Goal: Task Accomplishment & Management: Use online tool/utility

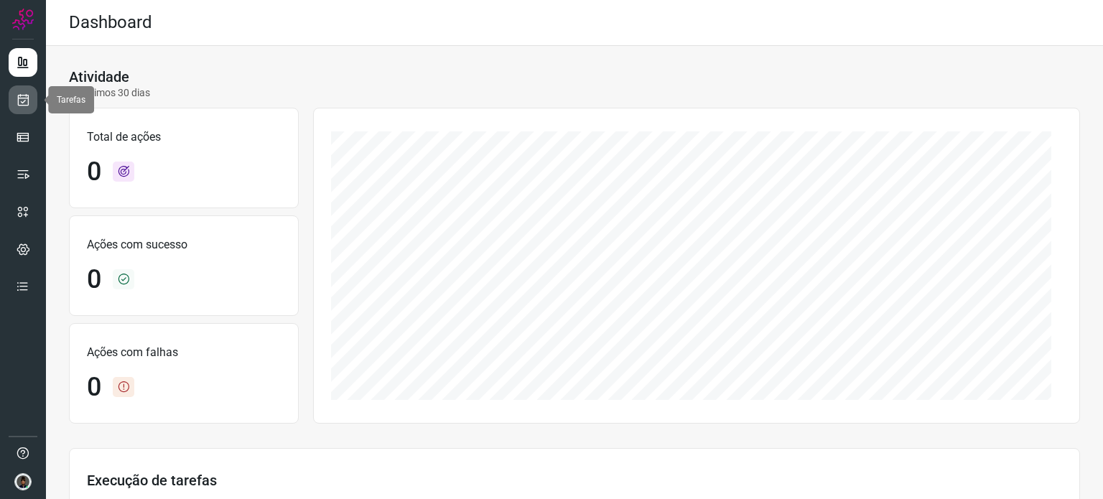
click at [24, 95] on icon at bounding box center [23, 100] width 15 height 14
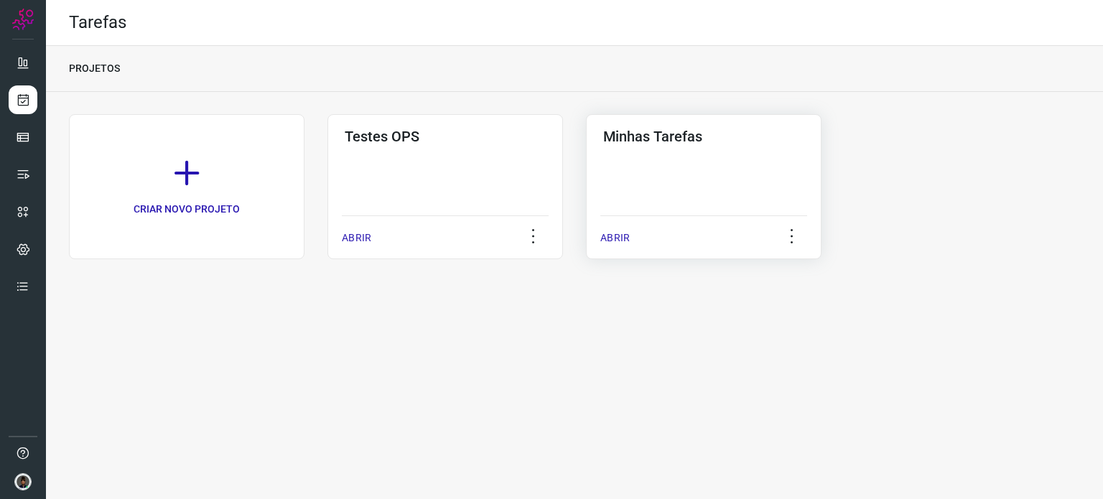
click at [704, 166] on div "Minhas Tarefas ABRIR" at bounding box center [703, 186] width 235 height 145
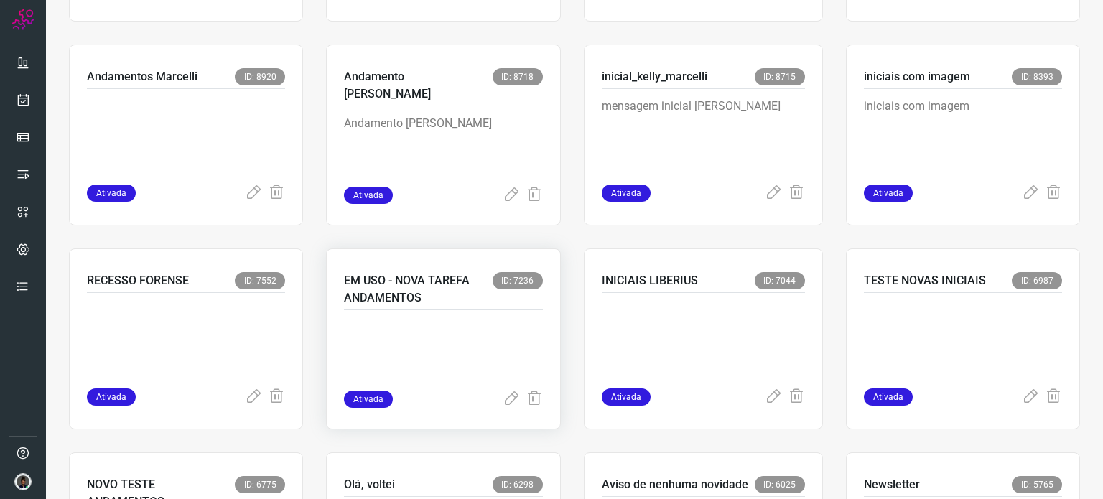
click at [420, 358] on p at bounding box center [443, 355] width 198 height 72
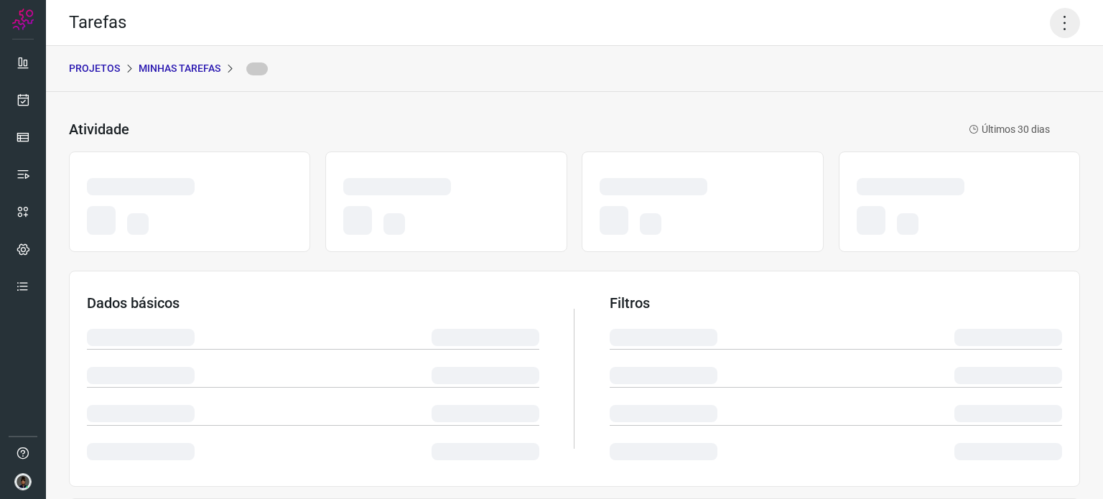
click at [1057, 24] on icon at bounding box center [1065, 23] width 30 height 30
click at [1052, 28] on icon at bounding box center [1065, 23] width 30 height 30
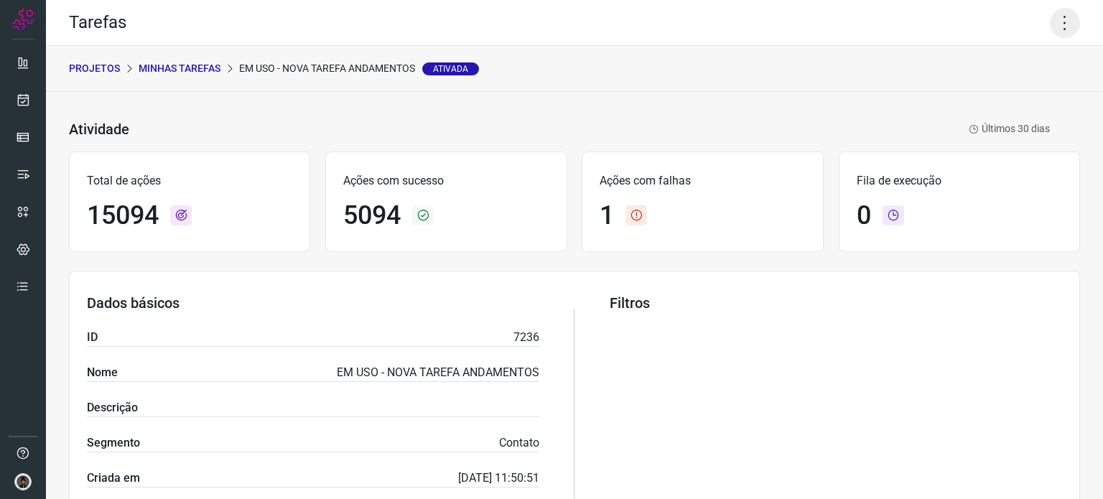
click at [1057, 26] on icon at bounding box center [1065, 23] width 30 height 30
click at [1002, 90] on li "Executar" at bounding box center [1003, 94] width 131 height 23
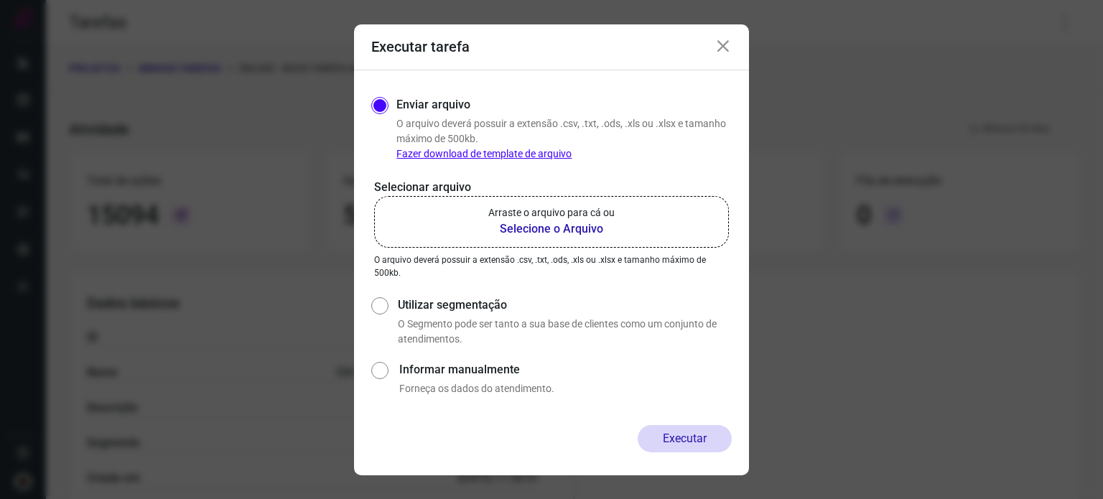
click at [554, 229] on b "Selecione o Arquivo" at bounding box center [551, 228] width 126 height 17
click at [0, 0] on input "Arraste o arquivo para cá ou Selecione o Arquivo" at bounding box center [0, 0] width 0 height 0
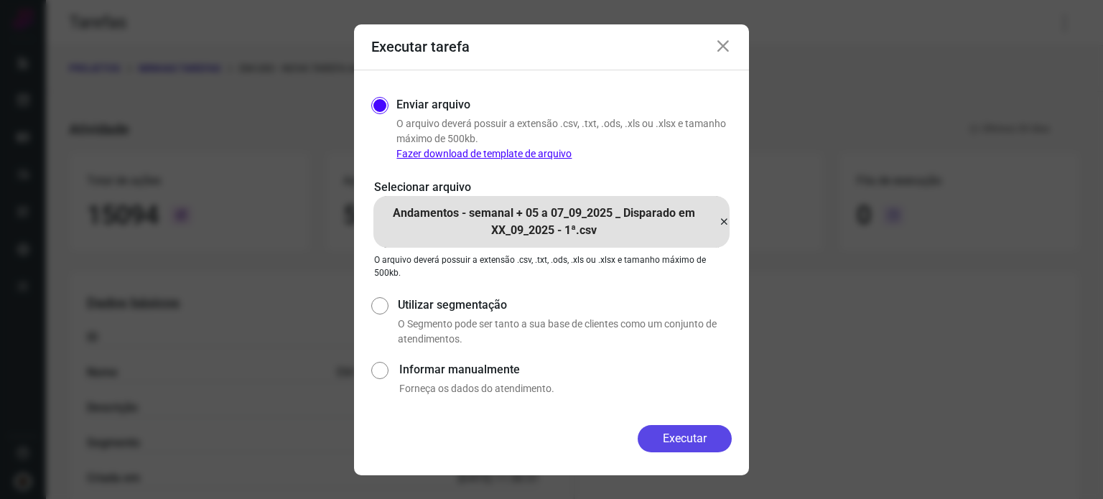
click at [685, 438] on button "Executar" at bounding box center [685, 438] width 94 height 27
